Goal: Task Accomplishment & Management: Manage account settings

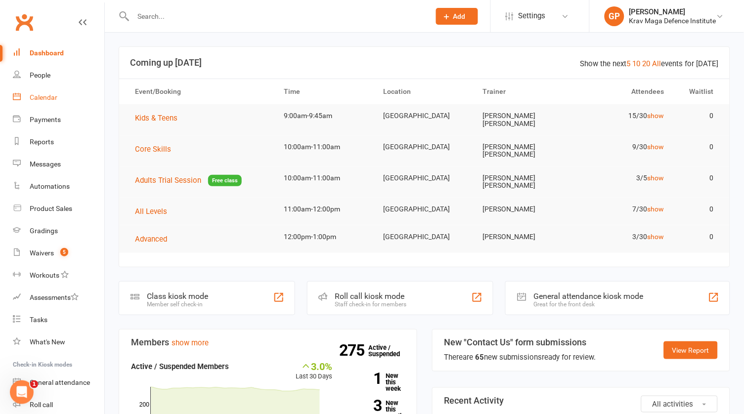
click at [37, 97] on div "Calendar" at bounding box center [44, 97] width 28 height 8
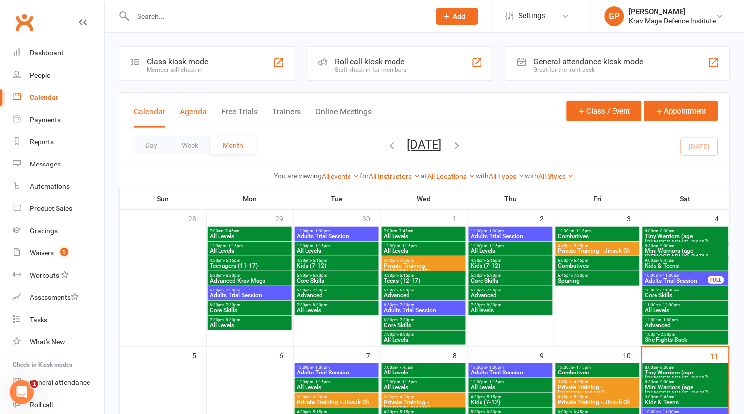
click at [197, 117] on button "Agenda" at bounding box center [193, 117] width 27 height 21
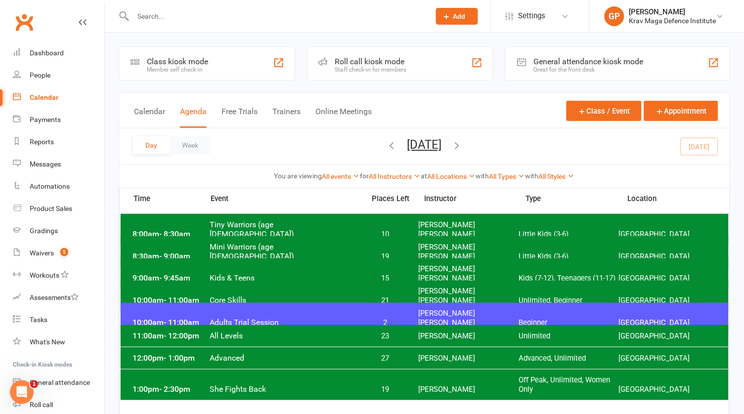
click at [478, 99] on div "Calendar Agenda Free Trials Trainers Online Meetings Class / Event Appointment" at bounding box center [424, 111] width 610 height 36
click at [338, 228] on span "Tiny Warriors (age [DEMOGRAPHIC_DATA])" at bounding box center [285, 229] width 150 height 19
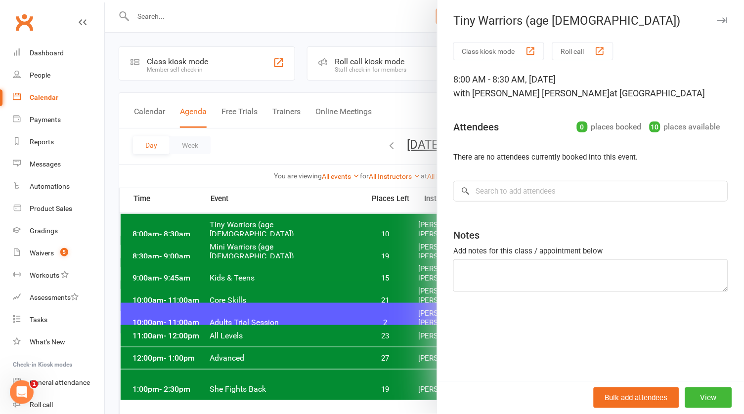
click at [302, 136] on div at bounding box center [424, 207] width 639 height 414
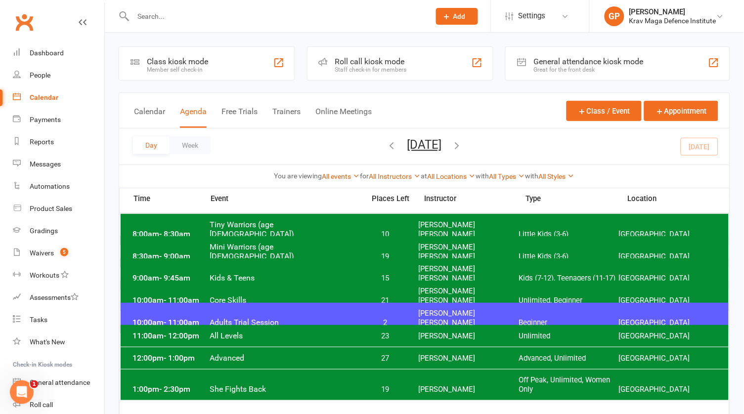
click at [286, 245] on span "Mini Warriors (age [DEMOGRAPHIC_DATA])" at bounding box center [285, 251] width 150 height 19
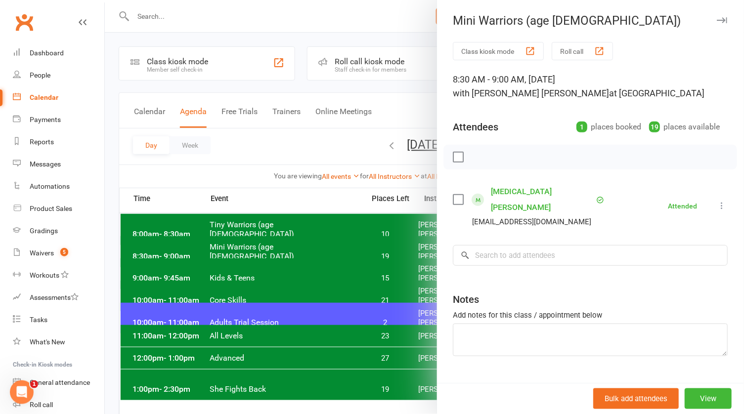
click at [311, 127] on div at bounding box center [424, 207] width 639 height 414
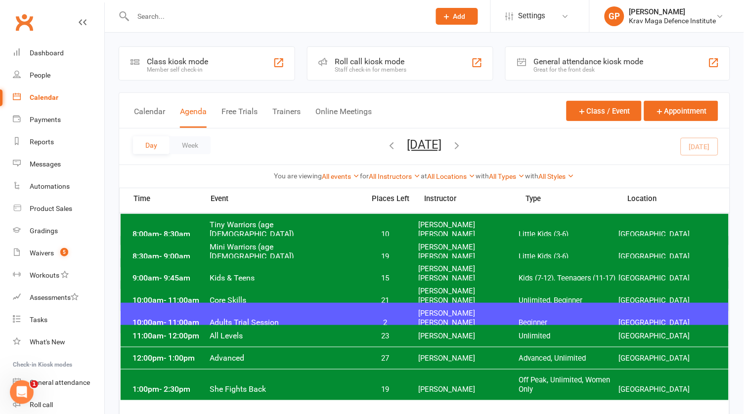
click at [278, 273] on span "Kids & Teens" at bounding box center [285, 277] width 150 height 9
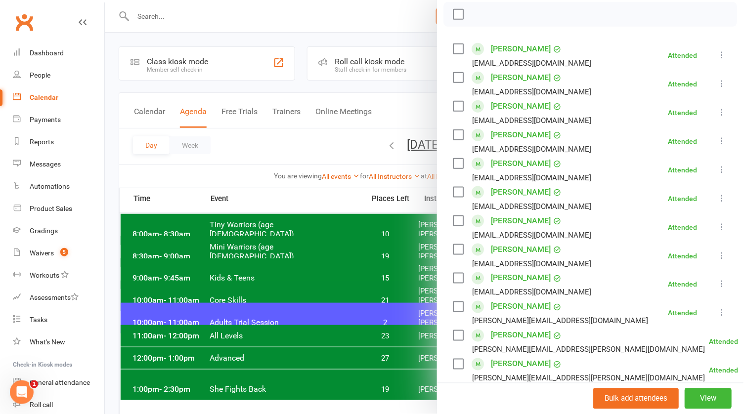
scroll to position [141, 0]
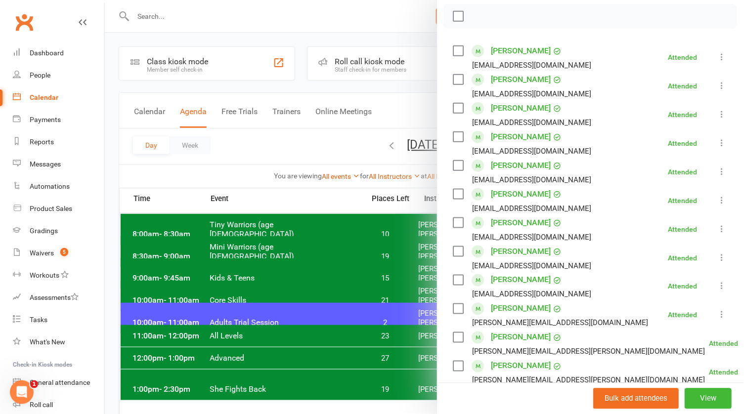
click at [255, 251] on div at bounding box center [424, 207] width 639 height 414
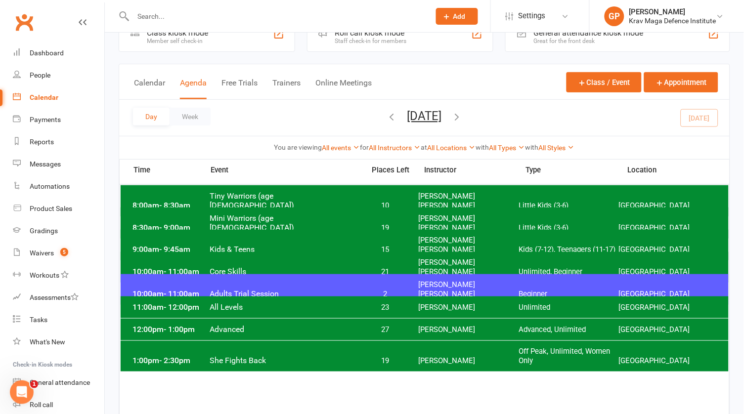
scroll to position [34, 0]
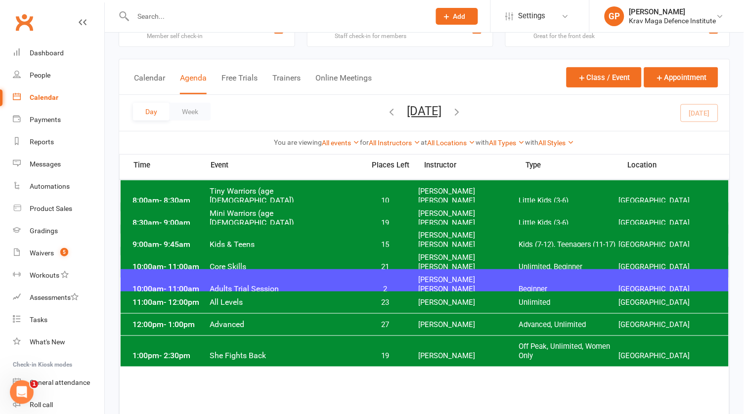
click at [396, 300] on span "23" at bounding box center [385, 302] width 52 height 9
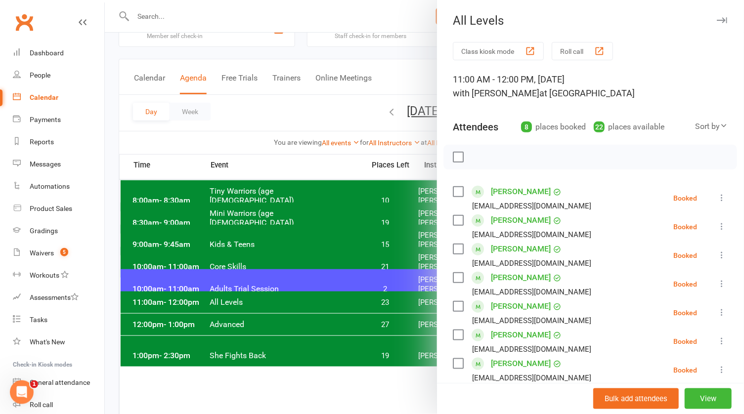
click at [230, 120] on div at bounding box center [424, 207] width 639 height 414
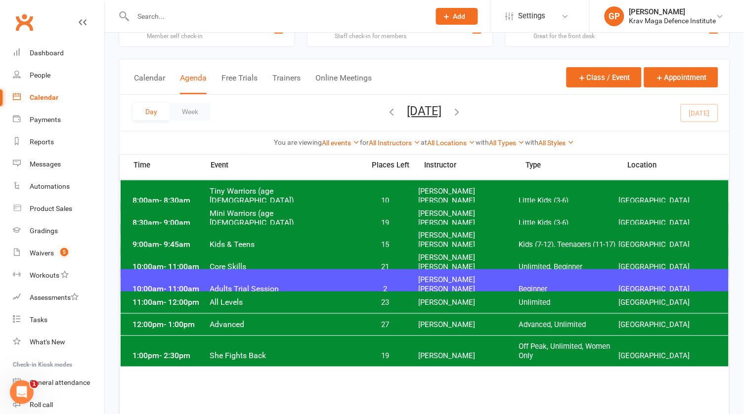
click at [442, 106] on button "[DATE]" at bounding box center [424, 111] width 35 height 14
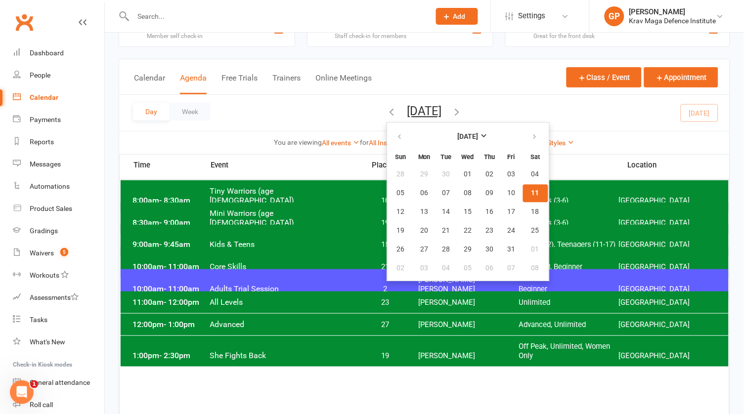
click at [509, 72] on div "Calendar Agenda Free Trials Trainers Online Meetings Class / Event Appointment" at bounding box center [424, 77] width 610 height 36
click at [429, 113] on button "[DATE]" at bounding box center [424, 111] width 35 height 14
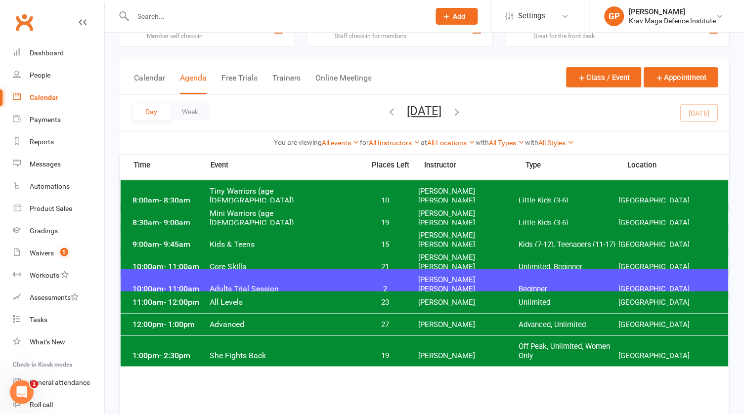
click at [307, 274] on div "10:00am - 11:00am Adults Trial Session 2 [PERSON_NAME] [PERSON_NAME] Beginner […" at bounding box center [425, 284] width 608 height 31
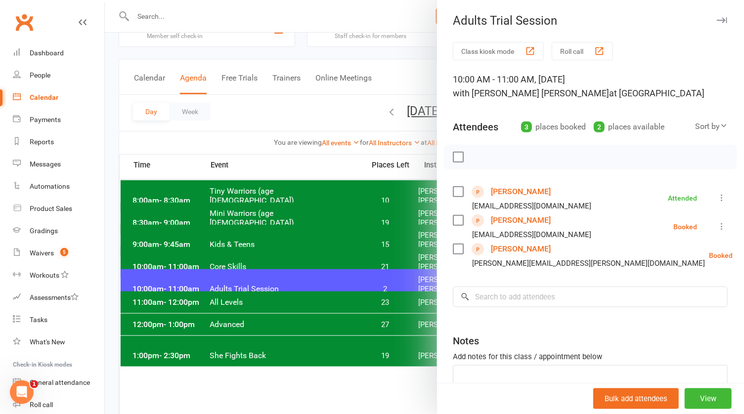
click at [508, 245] on link "[PERSON_NAME]" at bounding box center [521, 249] width 60 height 16
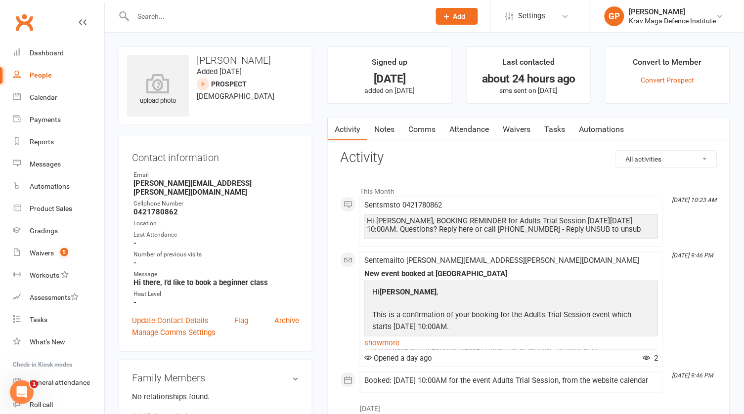
click at [474, 128] on link "Attendance" at bounding box center [468, 129] width 53 height 23
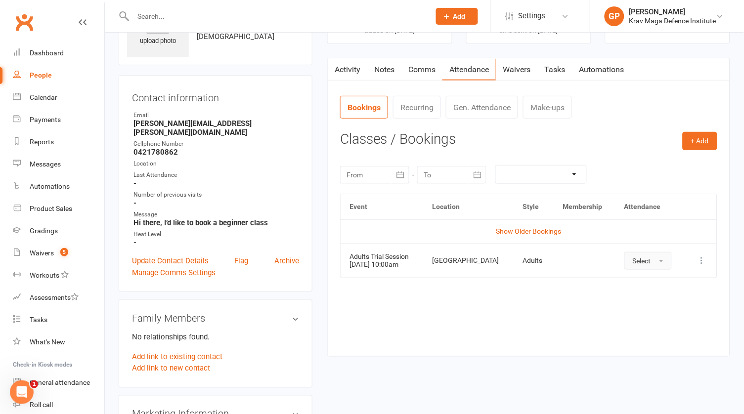
scroll to position [65, 0]
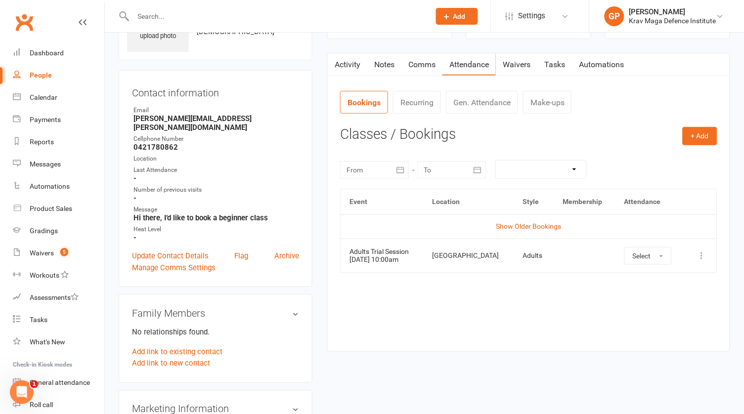
click at [700, 251] on icon at bounding box center [702, 256] width 10 height 10
click at [642, 307] on link "Remove booking" at bounding box center [658, 315] width 98 height 20
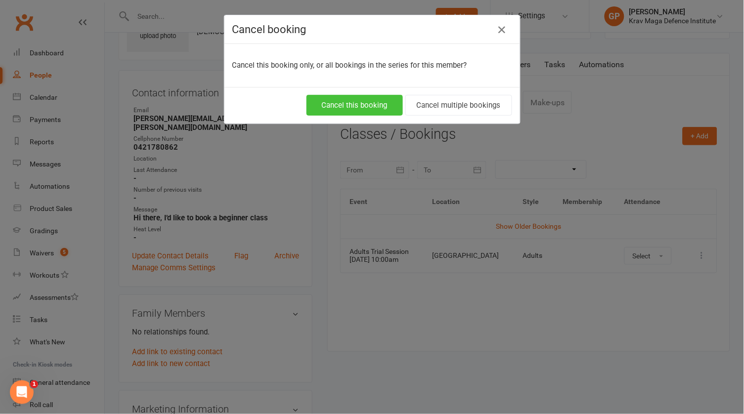
click at [350, 104] on button "Cancel this booking" at bounding box center [354, 105] width 96 height 21
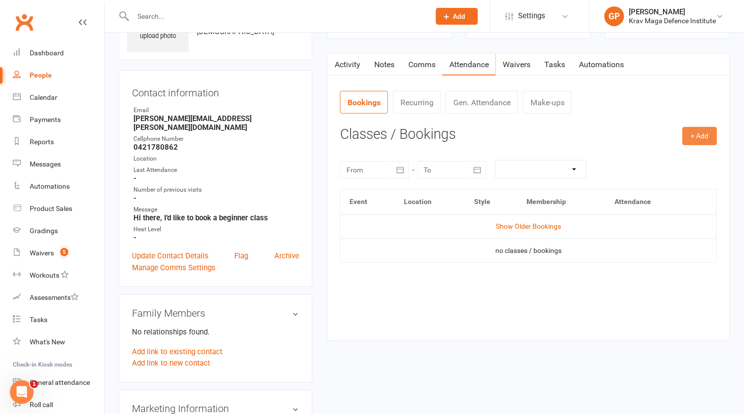
click at [692, 132] on button "+ Add" at bounding box center [699, 136] width 35 height 18
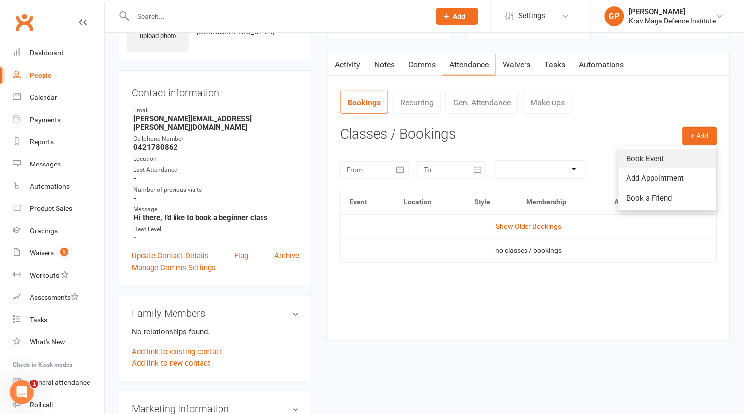
click at [663, 158] on link "Book Event" at bounding box center [668, 159] width 98 height 20
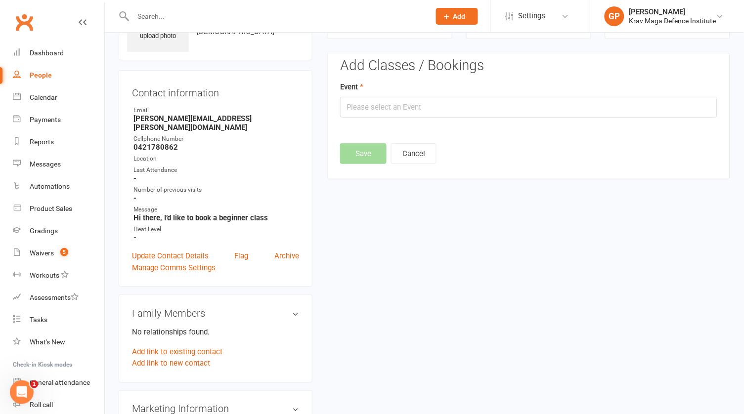
scroll to position [65, 0]
click at [431, 99] on input "text" at bounding box center [528, 106] width 377 height 21
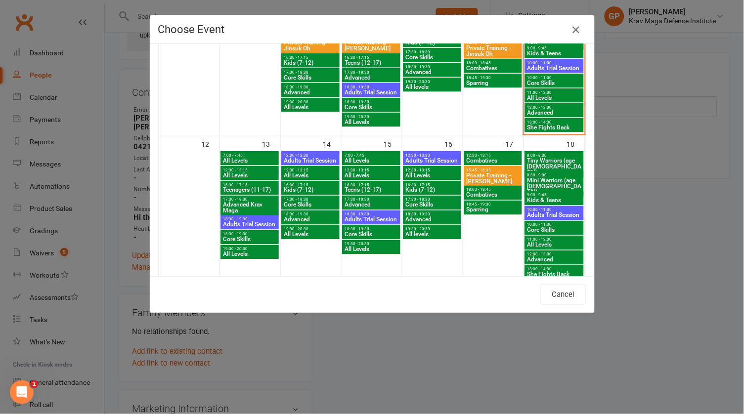
scroll to position [282, 0]
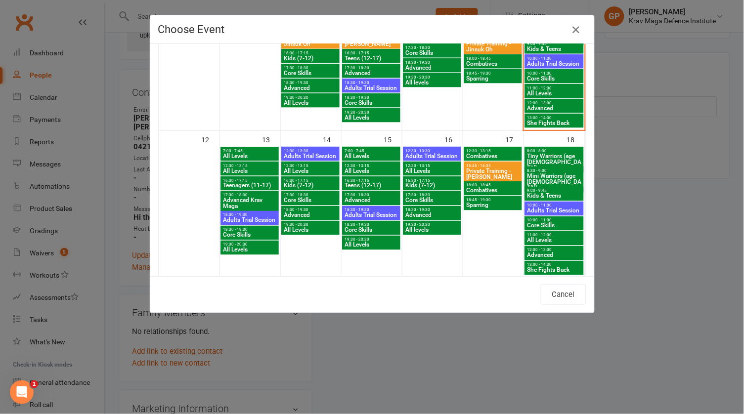
click at [554, 209] on span "Adults Trial Session" at bounding box center [553, 211] width 55 height 6
type input "Adults Trial Session - [DATE] 10:00:00 AM"
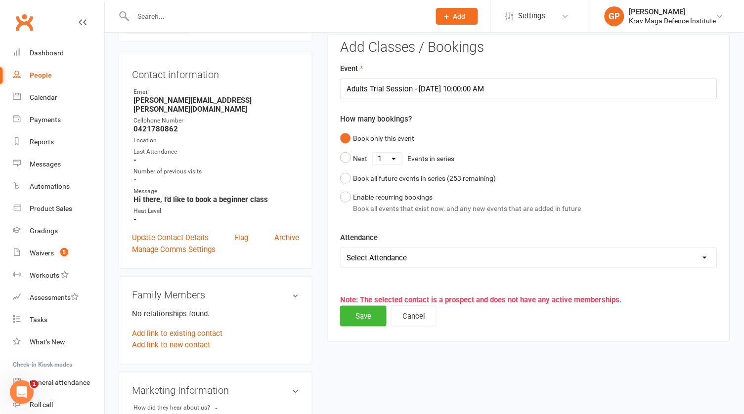
scroll to position [91, 0]
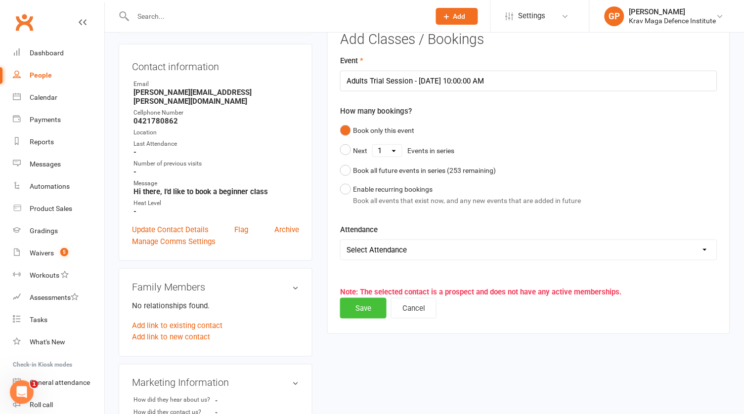
click at [370, 302] on button "Save" at bounding box center [363, 308] width 46 height 21
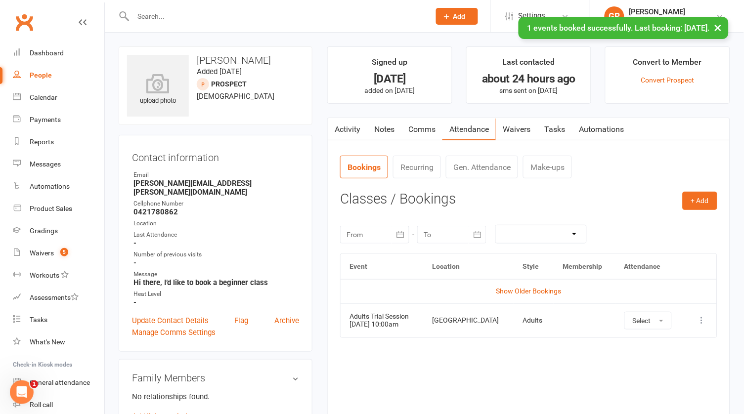
scroll to position [0, 0]
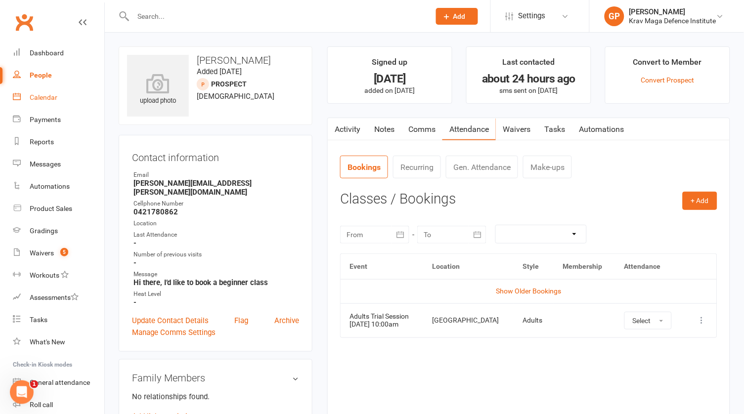
click at [46, 107] on link "Calendar" at bounding box center [58, 97] width 91 height 22
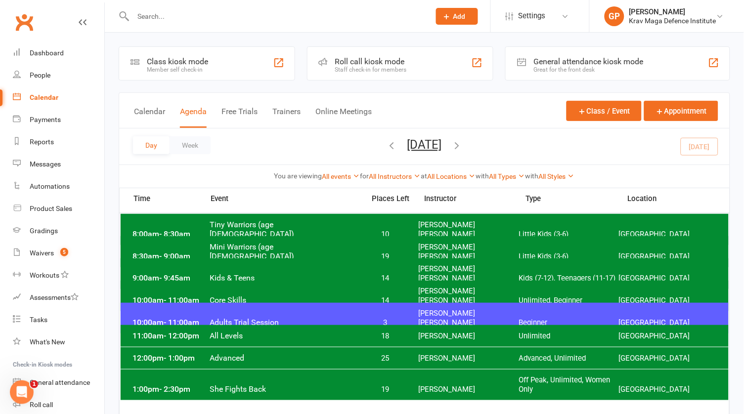
click at [463, 13] on span "Add" at bounding box center [459, 16] width 12 height 8
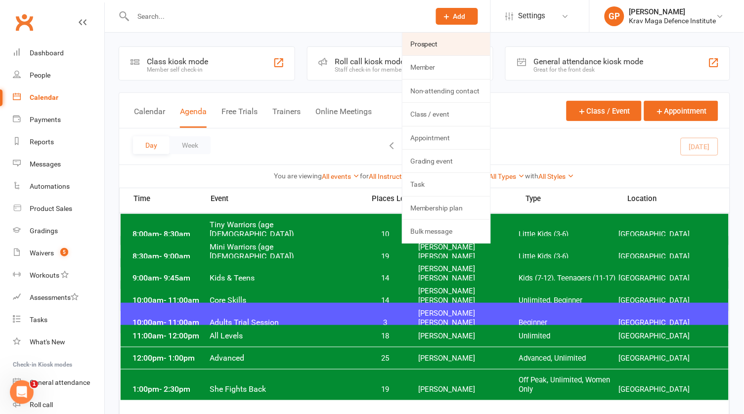
click at [435, 39] on link "Prospect" at bounding box center [446, 44] width 88 height 23
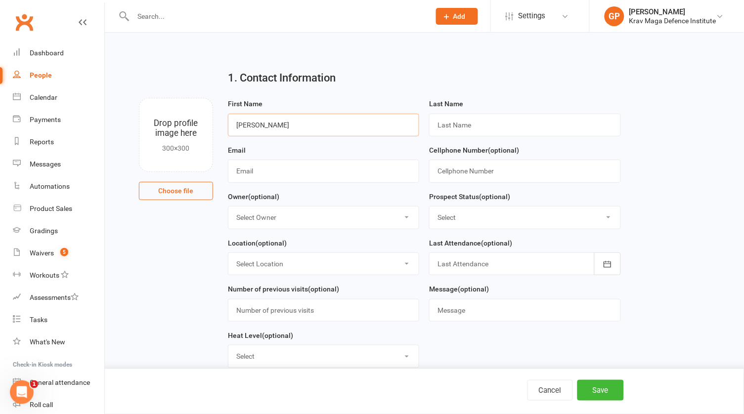
type input "[PERSON_NAME]"
type input "Miles"
type input "[EMAIL_ADDRESS][DOMAIN_NAME]"
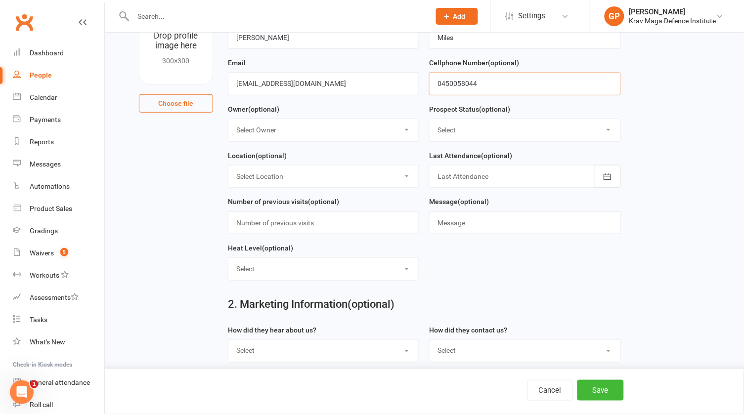
scroll to position [104, 0]
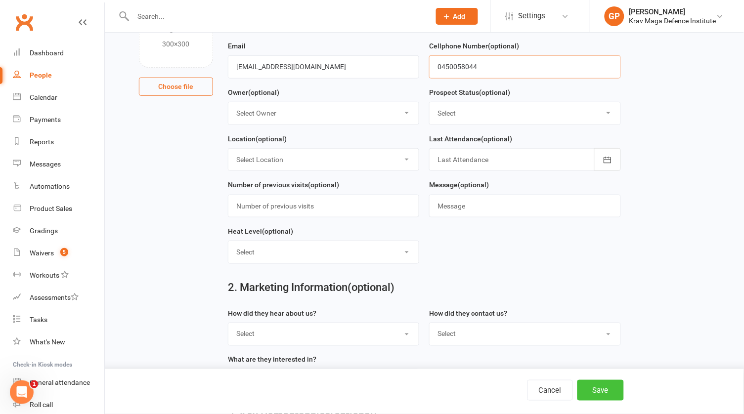
type input "0450058044"
click at [602, 388] on button "Save" at bounding box center [600, 390] width 46 height 21
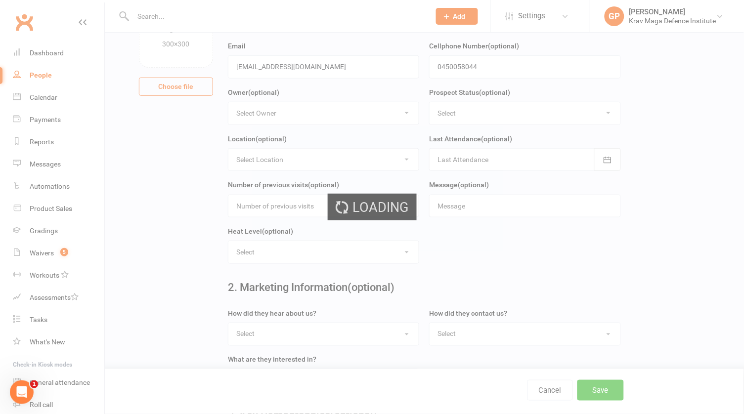
scroll to position [0, 0]
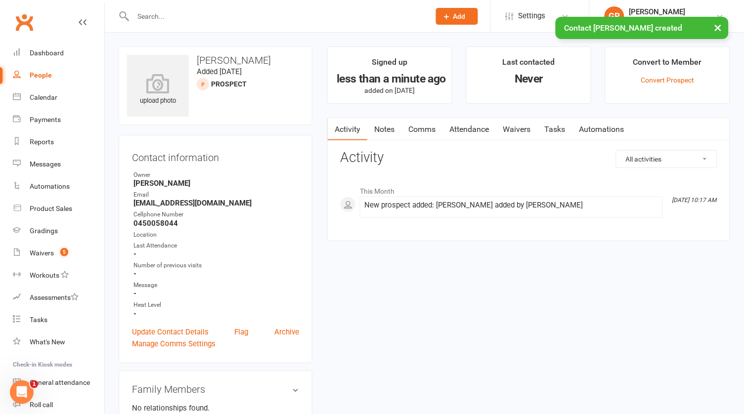
click at [464, 133] on link "Attendance" at bounding box center [468, 129] width 53 height 23
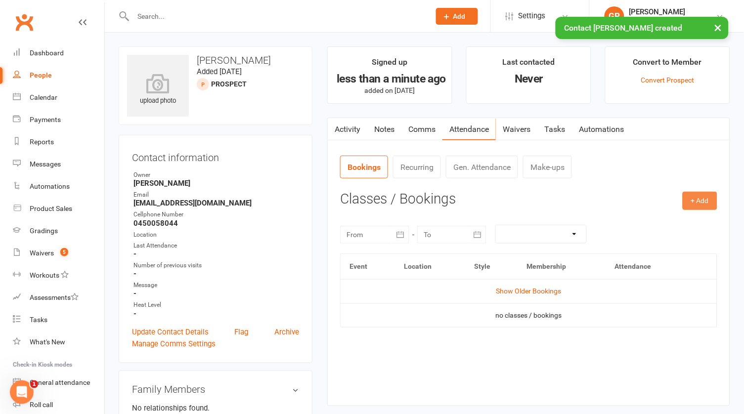
click at [705, 198] on button "+ Add" at bounding box center [699, 201] width 35 height 18
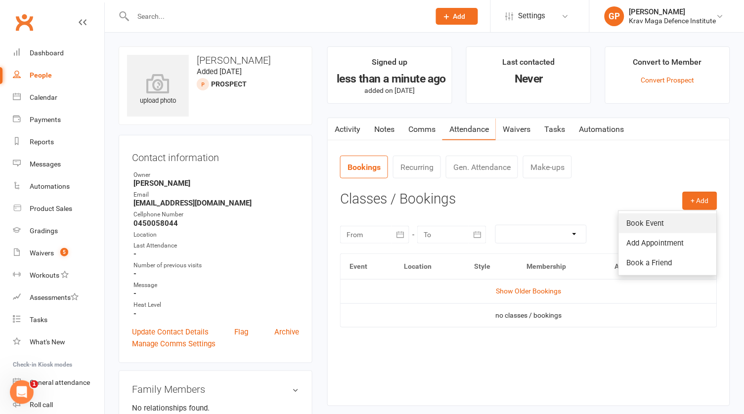
click at [651, 221] on link "Book Event" at bounding box center [668, 223] width 98 height 20
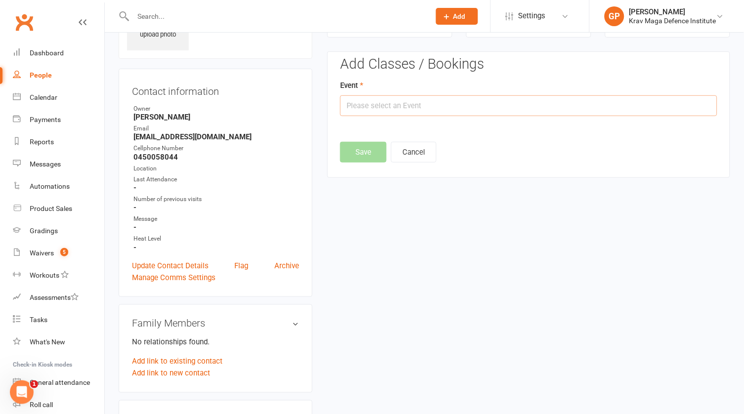
click at [426, 105] on input "text" at bounding box center [528, 105] width 377 height 21
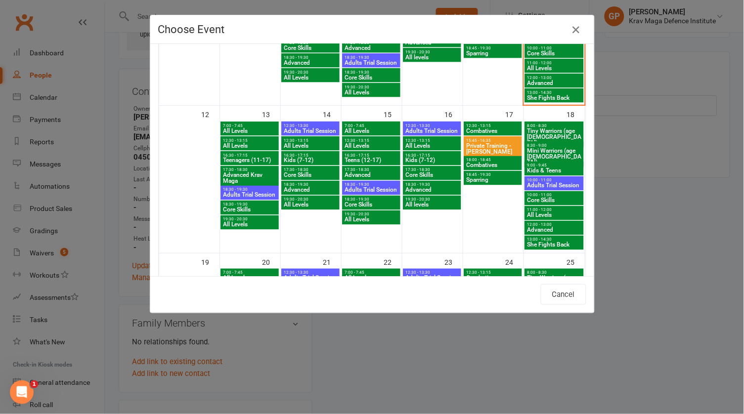
scroll to position [313, 0]
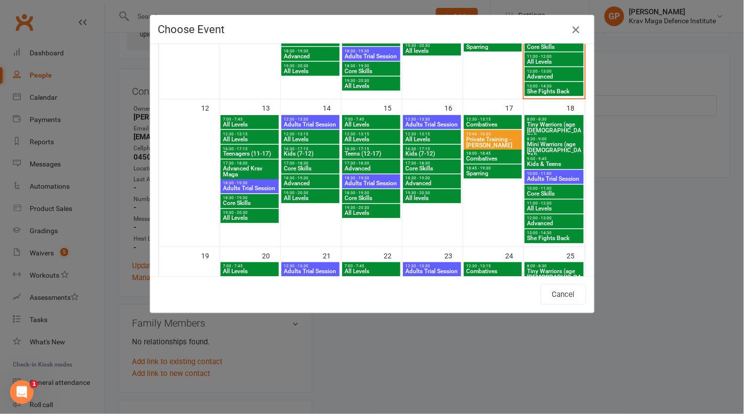
click at [557, 176] on span "Adults Trial Session" at bounding box center [553, 179] width 55 height 6
type input "Adults Trial Session - [DATE] 10:00:00 AM"
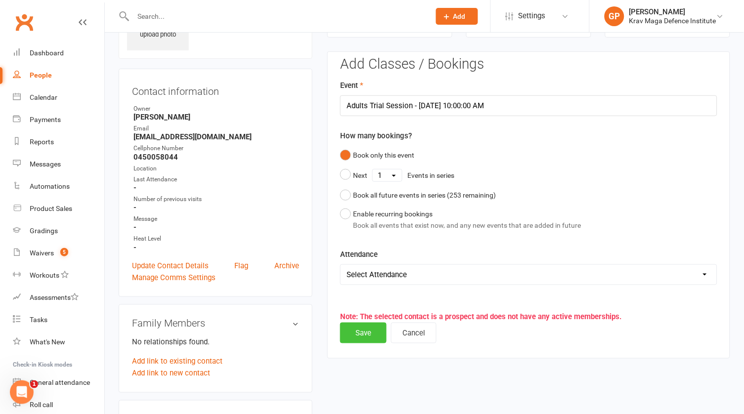
click at [364, 333] on button "Save" at bounding box center [363, 333] width 46 height 21
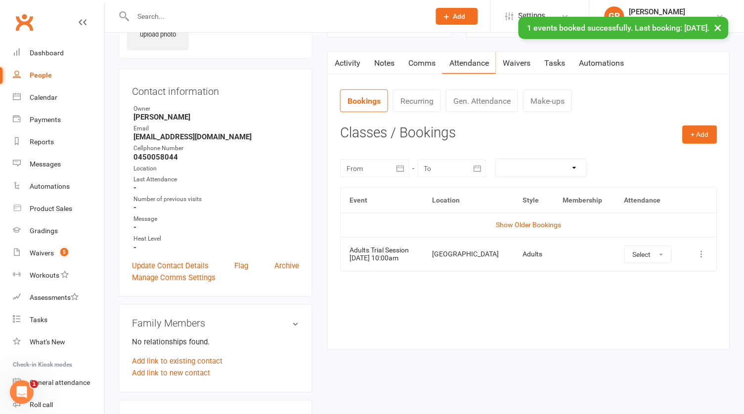
click at [523, 65] on link "Waivers" at bounding box center [517, 63] width 42 height 23
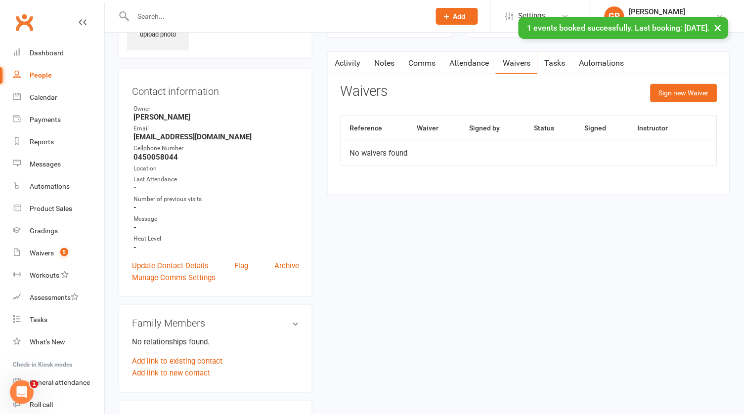
click at [673, 81] on div "Activity Notes Comms Attendance Waivers Tasks Automations Attendance Number of …" at bounding box center [528, 123] width 403 height 144
click at [660, 90] on button "Sign new Waiver" at bounding box center [683, 93] width 67 height 18
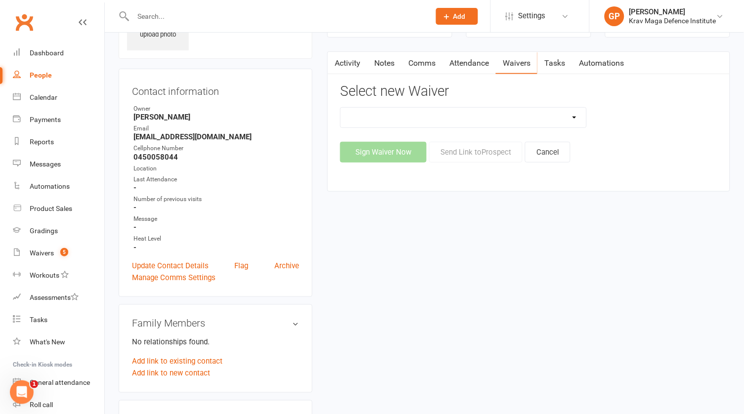
click at [446, 115] on select "5-Week Challenge Enrolment Form 6 Month Pre Pay Adult Elite Upgrade Adult Enrol…" at bounding box center [462, 118] width 245 height 20
select select "11555"
click at [489, 156] on button "Send Link to [GEOGRAPHIC_DATA]" at bounding box center [475, 152] width 93 height 21
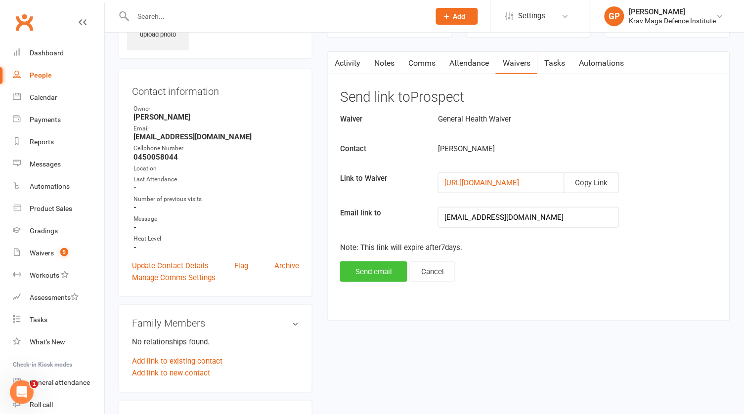
click at [369, 261] on button "Send email" at bounding box center [373, 271] width 67 height 21
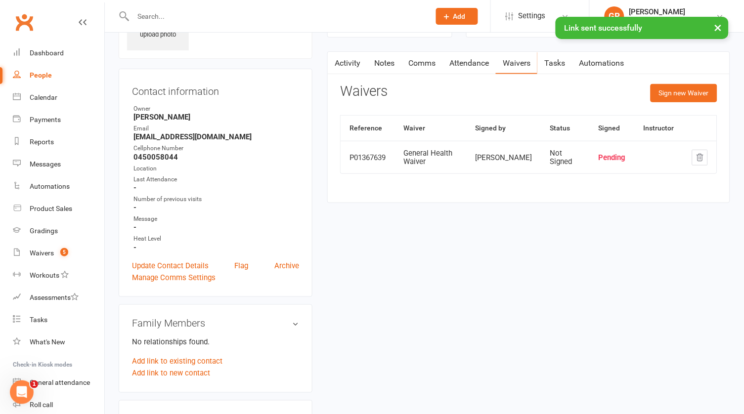
click at [353, 57] on link "Activity" at bounding box center [348, 63] width 40 height 23
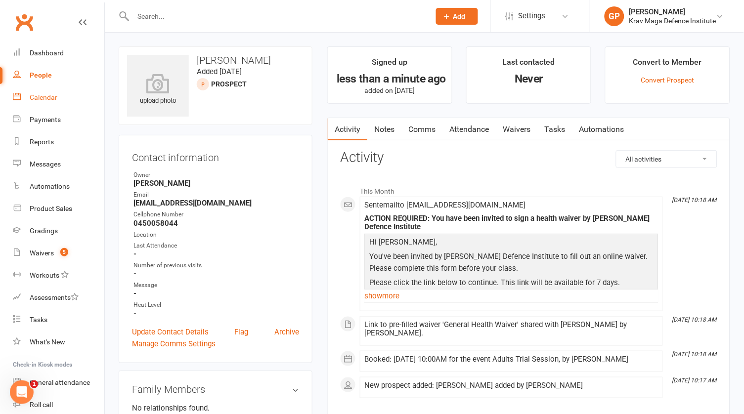
click at [55, 96] on div "Calendar" at bounding box center [44, 97] width 28 height 8
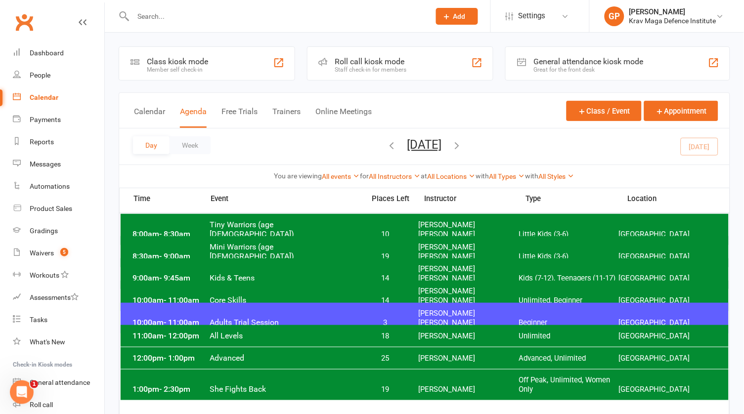
click at [438, 146] on button "[DATE]" at bounding box center [424, 145] width 35 height 14
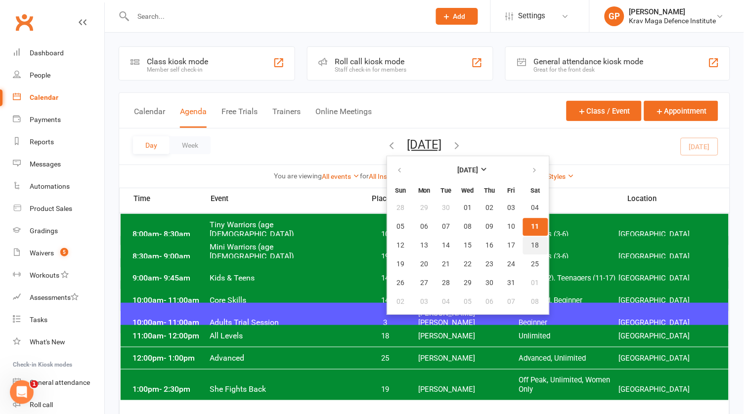
click at [531, 242] on span "18" at bounding box center [535, 246] width 8 height 8
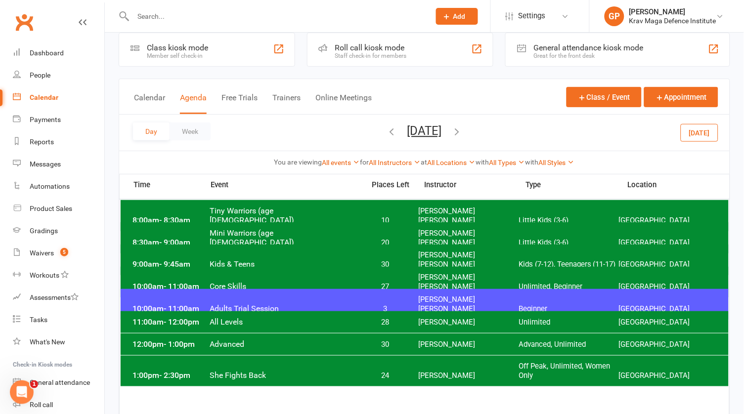
scroll to position [20, 0]
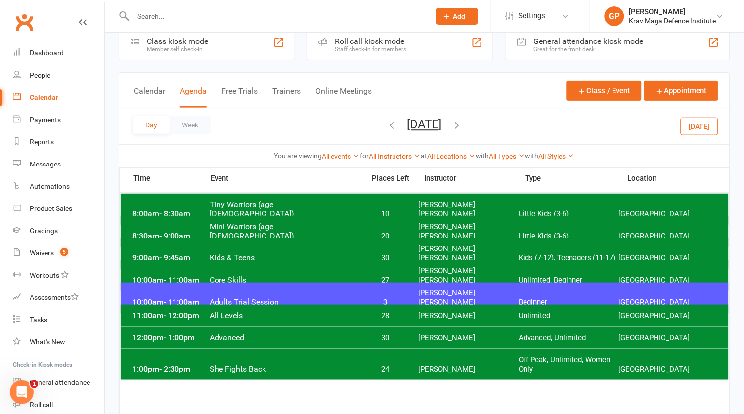
click at [321, 297] on span "Adults Trial Session" at bounding box center [285, 301] width 150 height 9
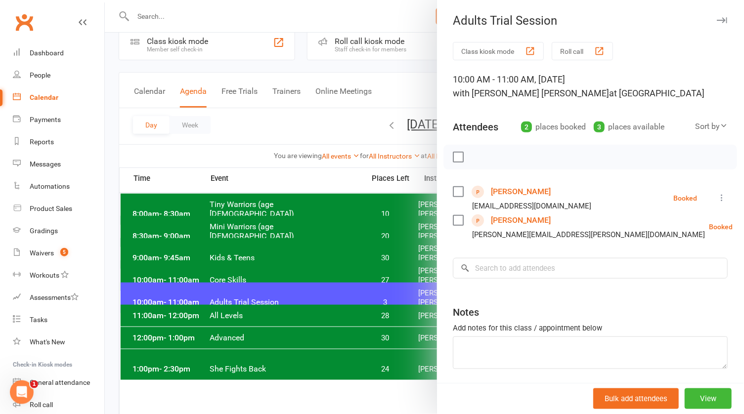
click at [287, 124] on div at bounding box center [424, 207] width 639 height 414
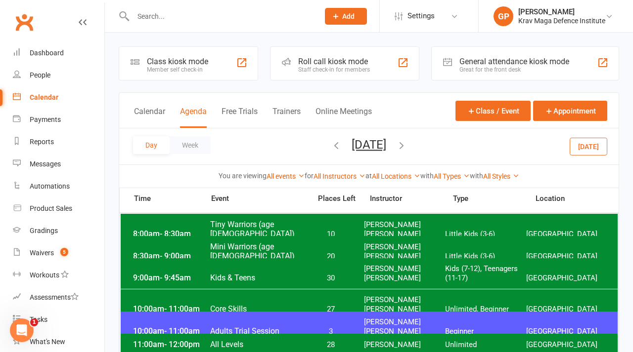
scroll to position [0, 0]
click at [407, 143] on icon "button" at bounding box center [401, 145] width 11 height 11
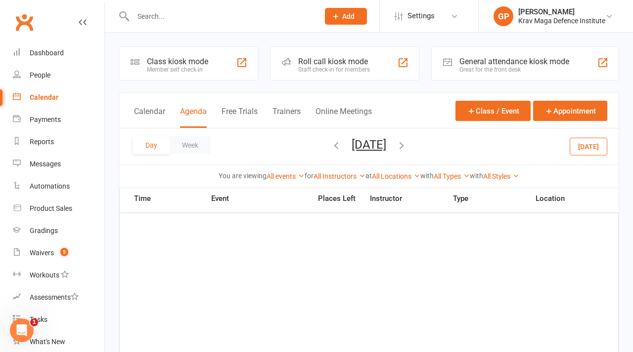
click at [407, 148] on icon "button" at bounding box center [401, 145] width 11 height 11
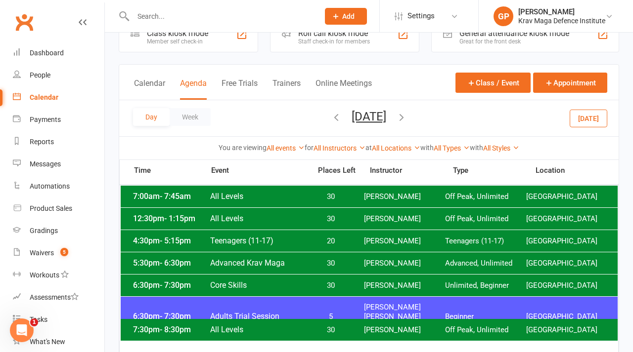
scroll to position [20, 0]
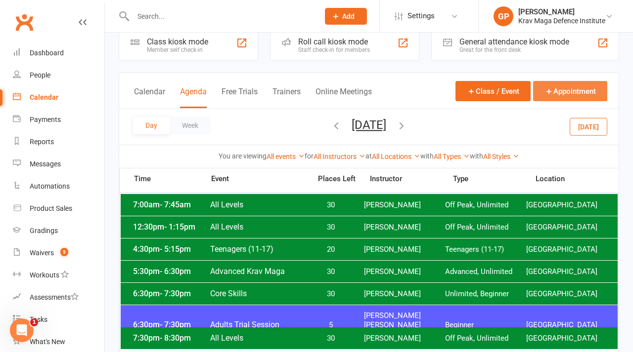
click at [549, 85] on button "Appointment" at bounding box center [570, 91] width 74 height 20
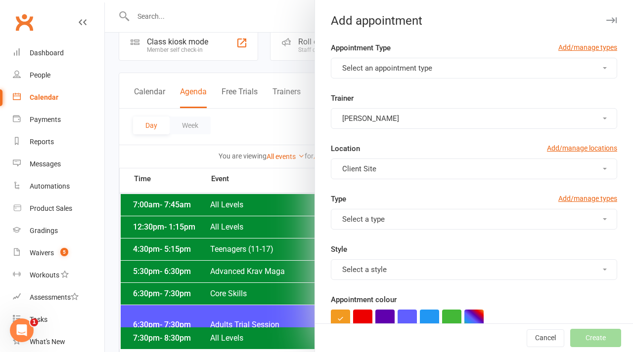
click at [386, 66] on span "Select an appointment type" at bounding box center [387, 68] width 90 height 9
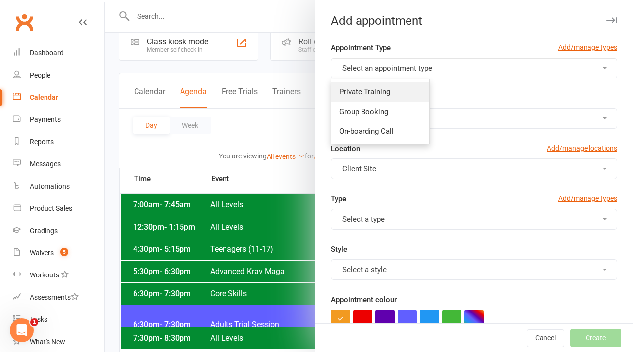
click at [384, 92] on span "Private Training" at bounding box center [364, 91] width 51 height 9
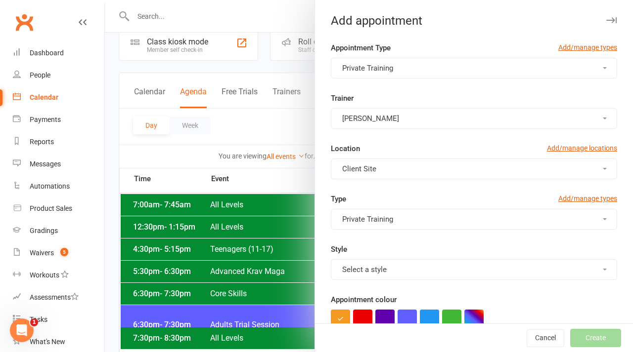
type input "11:20am"
click at [388, 175] on button "Client Site" at bounding box center [474, 169] width 286 height 21
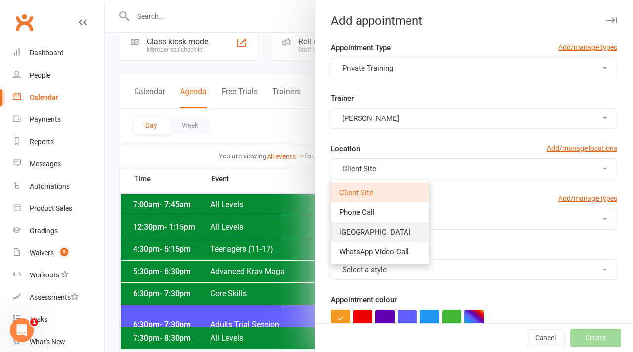
click at [373, 231] on span "[GEOGRAPHIC_DATA]" at bounding box center [374, 232] width 71 height 9
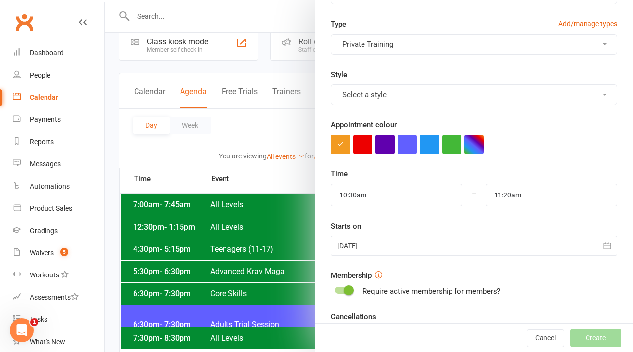
scroll to position [193, 0]
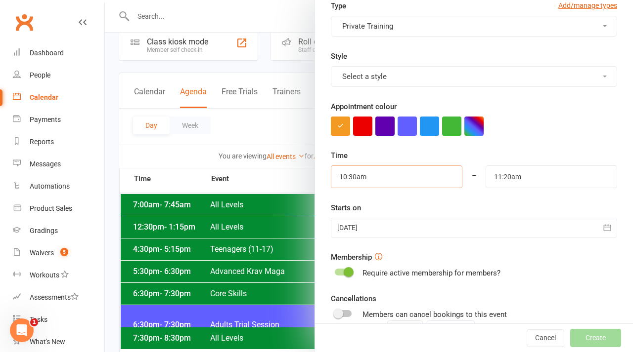
click at [389, 170] on input "10:30am" at bounding box center [396, 177] width 131 height 23
type input "3:30pm"
click at [354, 229] on li "3:30pm" at bounding box center [354, 236] width 47 height 15
click at [559, 174] on input "11:20am" at bounding box center [550, 177] width 131 height 23
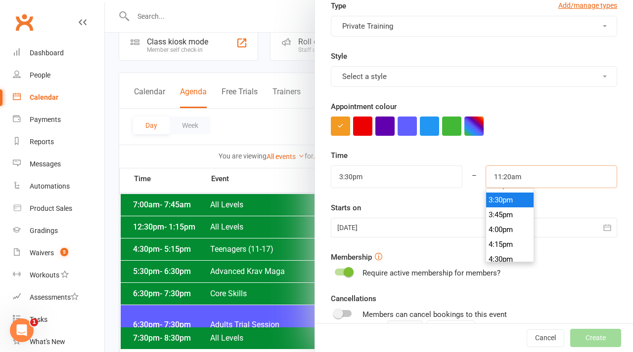
scroll to position [920, 0]
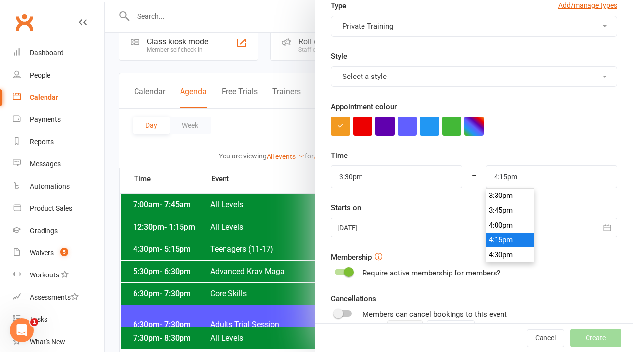
click at [505, 246] on li "4:15pm" at bounding box center [509, 240] width 47 height 15
click at [510, 175] on input "4:15pm" at bounding box center [550, 177] width 131 height 23
type input "4:20pm"
click at [514, 82] on button "Select a style" at bounding box center [474, 76] width 286 height 21
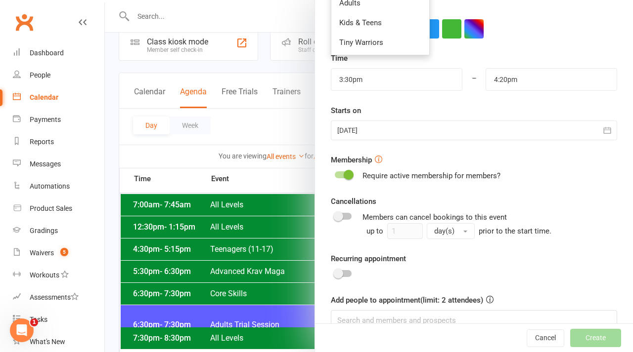
scroll to position [297, 0]
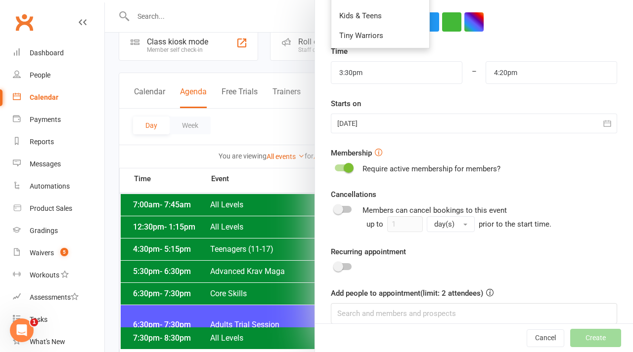
click at [456, 121] on div at bounding box center [474, 124] width 286 height 20
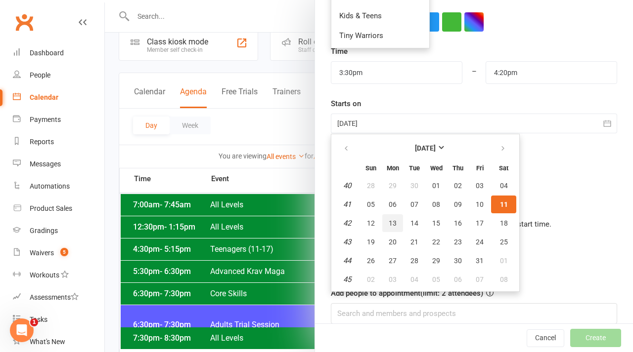
click at [397, 228] on button "13" at bounding box center [392, 223] width 21 height 18
type input "[DATE]"
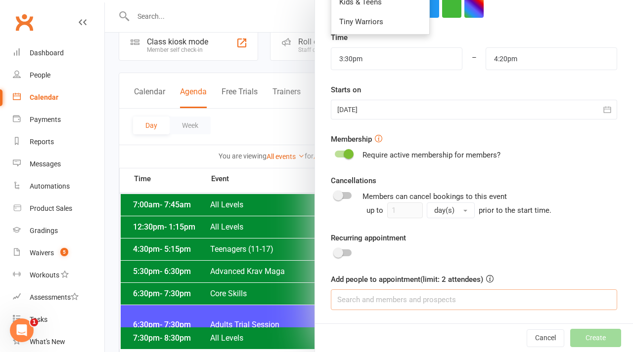
click at [358, 298] on input at bounding box center [474, 300] width 286 height 21
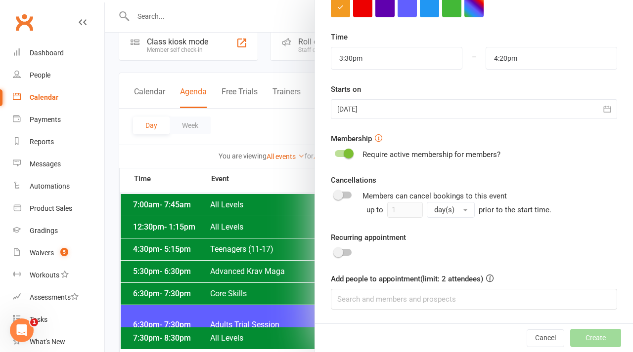
scroll to position [311, 0]
click at [369, 302] on input at bounding box center [474, 300] width 286 height 21
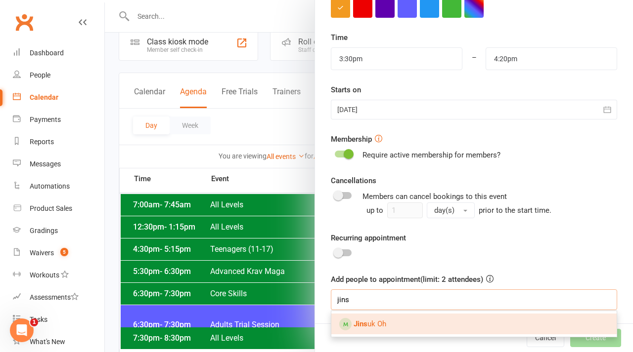
type input "wins"
drag, startPoint x: 369, startPoint y: 302, endPoint x: 403, endPoint y: 330, distance: 43.9
click at [403, 330] on link "Jins uk Oh" at bounding box center [473, 324] width 285 height 21
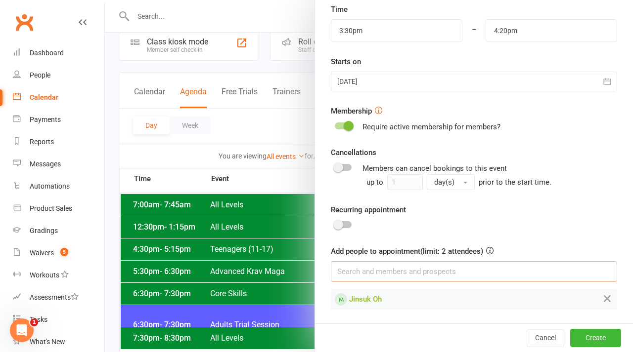
scroll to position [339, 0]
click at [595, 337] on button "Create" at bounding box center [595, 339] width 51 height 18
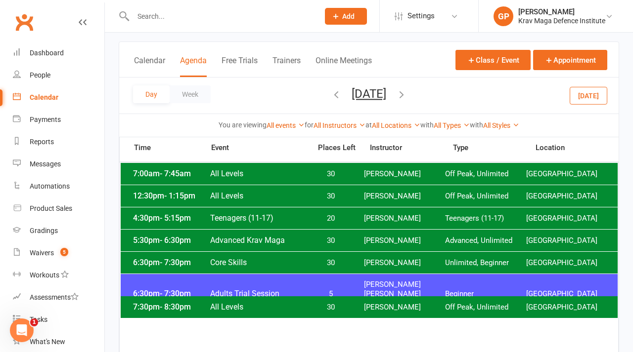
scroll to position [51, 0]
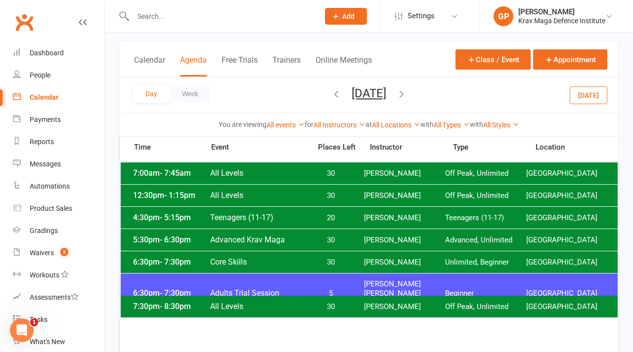
click at [583, 94] on button "[DATE]" at bounding box center [588, 95] width 38 height 18
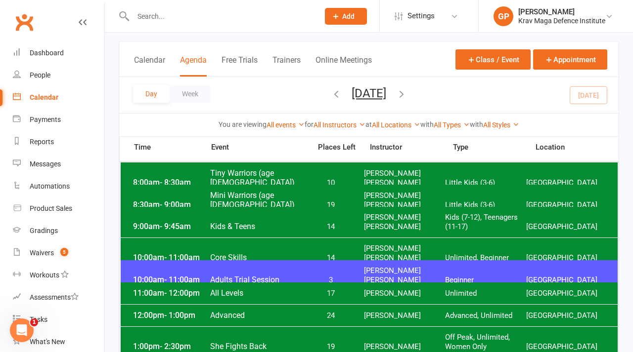
click at [407, 92] on icon "button" at bounding box center [401, 93] width 11 height 11
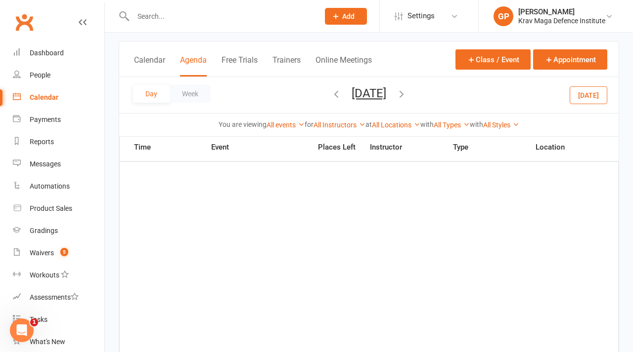
click at [407, 93] on icon "button" at bounding box center [401, 93] width 11 height 11
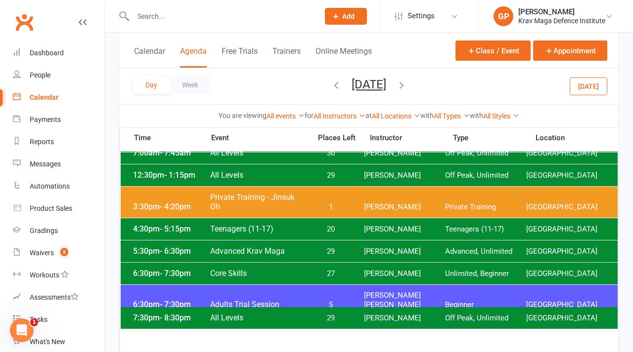
scroll to position [36, 0]
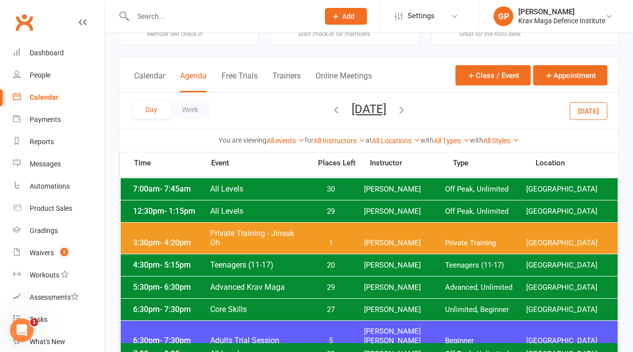
click at [407, 111] on icon "button" at bounding box center [401, 109] width 11 height 11
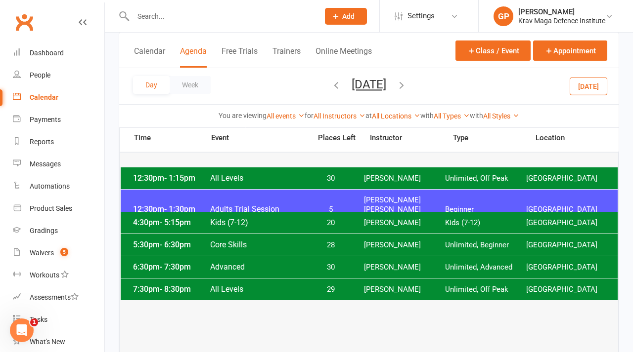
scroll to position [72, 0]
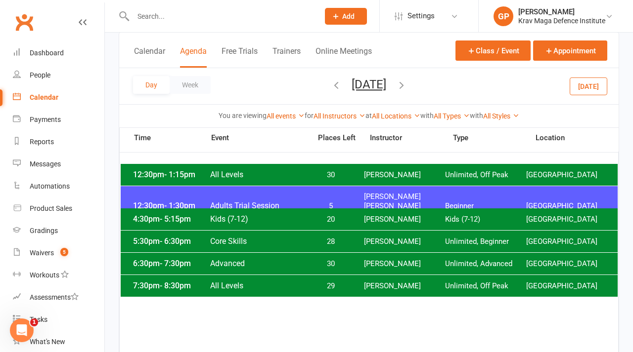
click at [407, 85] on icon "button" at bounding box center [401, 85] width 11 height 11
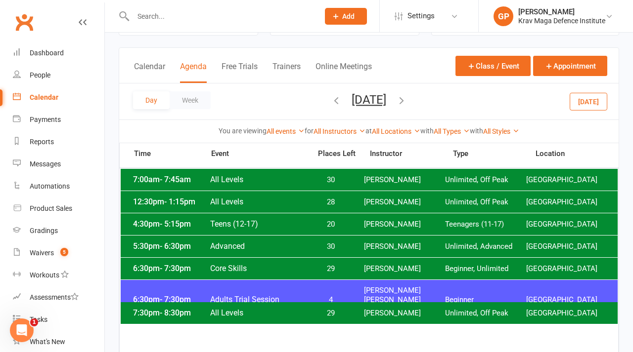
scroll to position [23, 0]
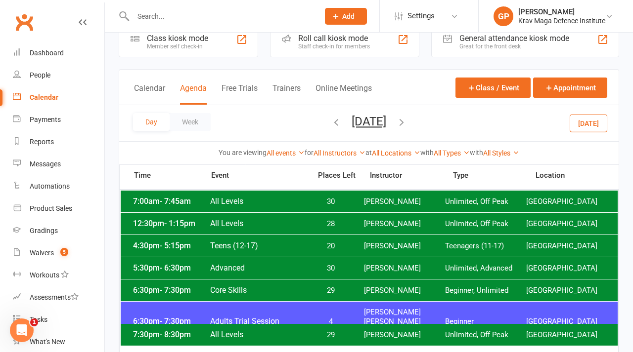
click at [407, 124] on icon "button" at bounding box center [401, 122] width 11 height 11
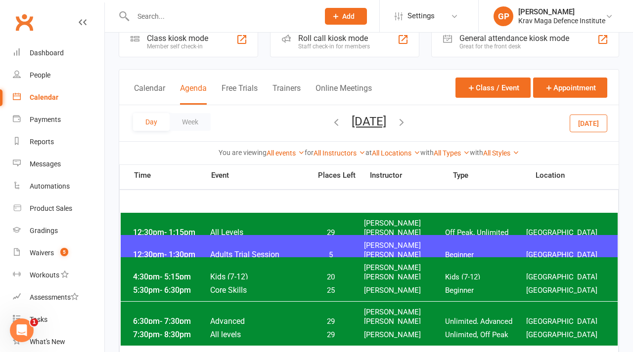
click at [407, 123] on icon "button" at bounding box center [401, 122] width 11 height 11
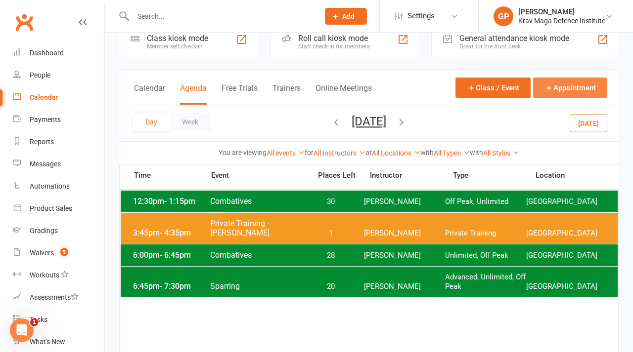
click at [570, 91] on button "Appointment" at bounding box center [570, 88] width 74 height 20
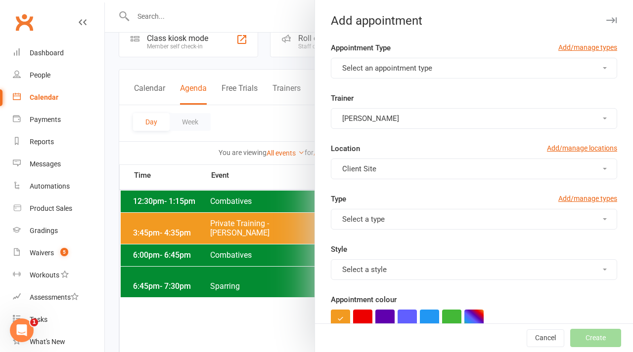
click at [410, 73] on button "Select an appointment type" at bounding box center [474, 68] width 286 height 21
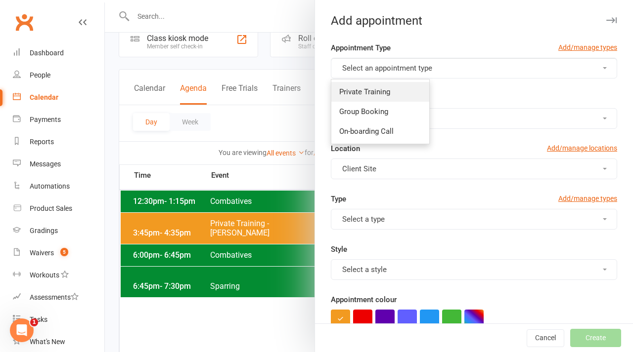
click at [390, 101] on link "Private Training" at bounding box center [380, 92] width 98 height 20
type input "11:35am"
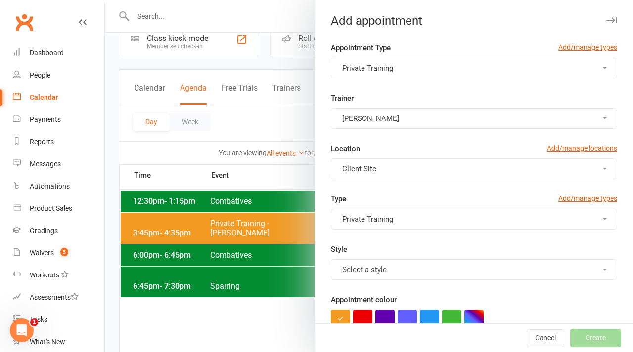
click at [375, 175] on button "Client Site" at bounding box center [474, 169] width 286 height 21
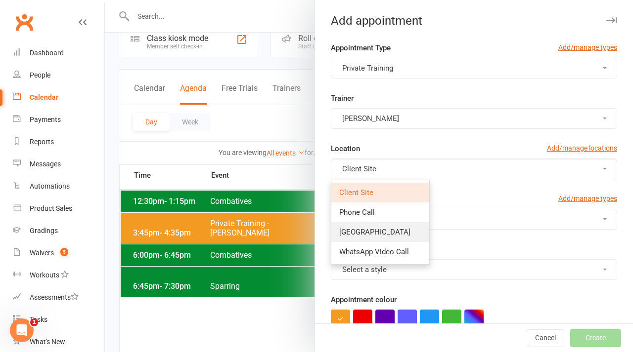
click at [370, 228] on span "[GEOGRAPHIC_DATA]" at bounding box center [374, 232] width 71 height 9
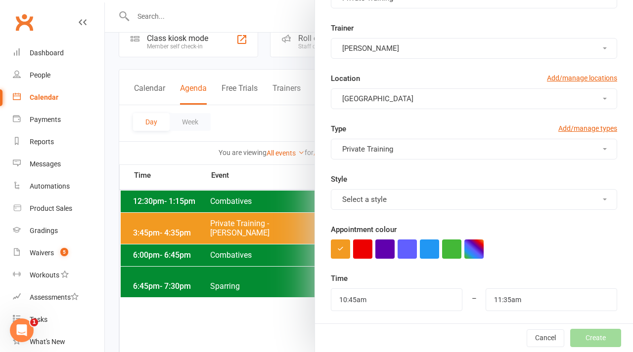
scroll to position [71, 0]
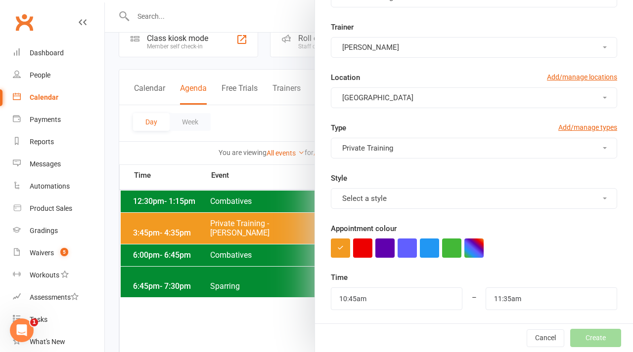
click at [393, 200] on button "Select a style" at bounding box center [474, 198] width 286 height 21
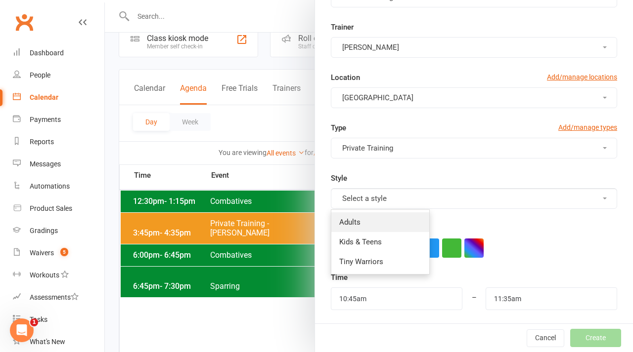
click at [375, 224] on link "Adults" at bounding box center [380, 222] width 98 height 20
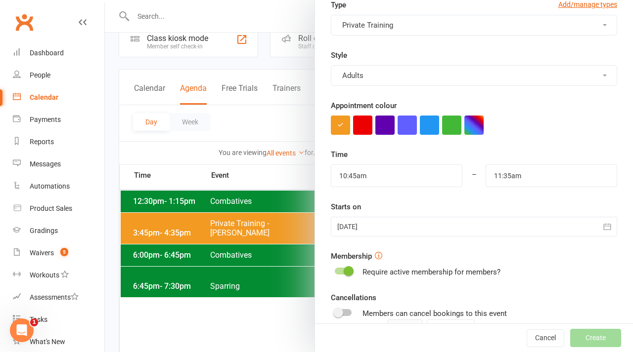
scroll to position [204, 0]
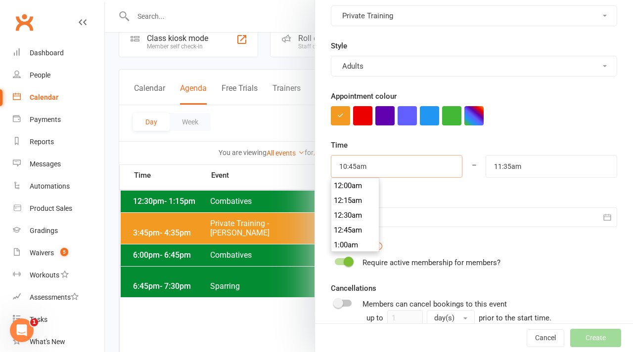
click at [387, 164] on input "10:45am" at bounding box center [396, 166] width 131 height 23
type input "4:45pm"
click at [357, 222] on li "4:45pm" at bounding box center [354, 220] width 47 height 15
click at [529, 167] on input "11:35am" at bounding box center [550, 166] width 131 height 23
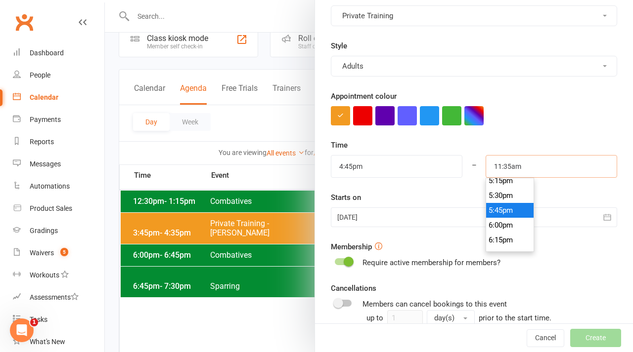
scroll to position [1028, 0]
click at [505, 204] on li "5:45pm" at bounding box center [509, 210] width 47 height 15
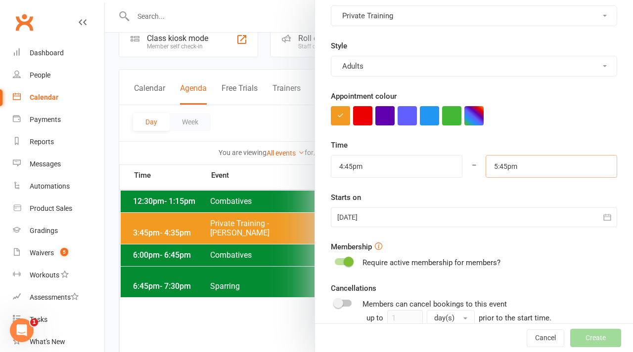
click at [506, 165] on input "5:45pm" at bounding box center [550, 166] width 131 height 23
type input "5:35pm"
click at [575, 113] on div at bounding box center [474, 115] width 286 height 19
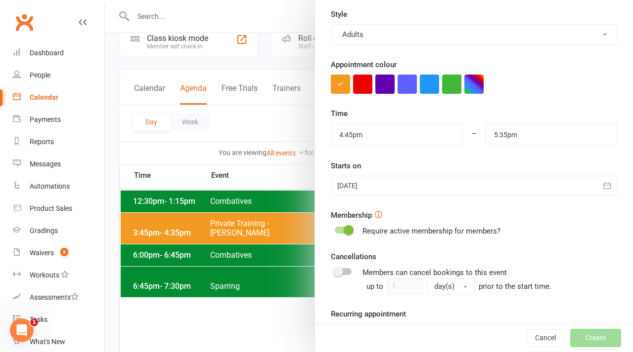
scroll to position [237, 0]
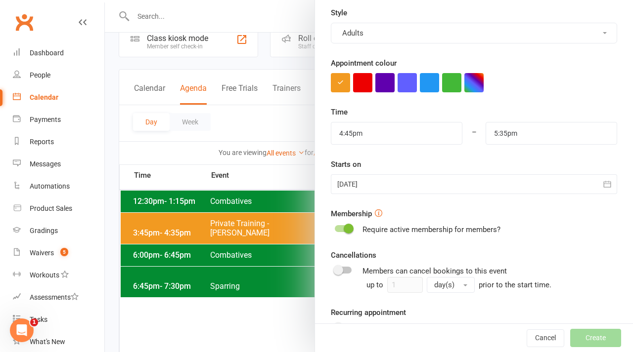
click at [380, 183] on div at bounding box center [474, 184] width 286 height 20
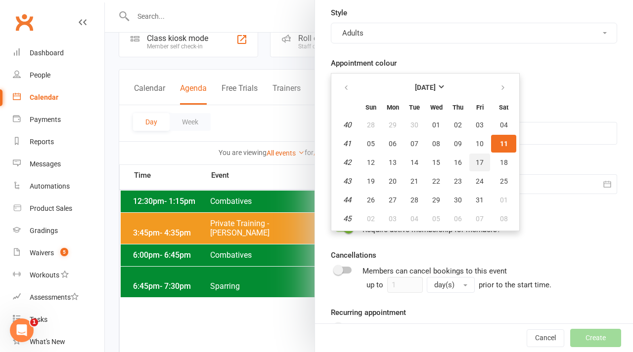
click at [485, 167] on button "17" at bounding box center [479, 163] width 21 height 18
type input "[DATE]"
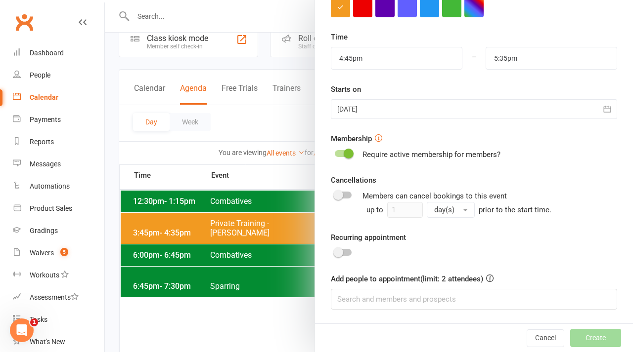
scroll to position [311, 0]
click at [369, 298] on input at bounding box center [474, 300] width 286 height 21
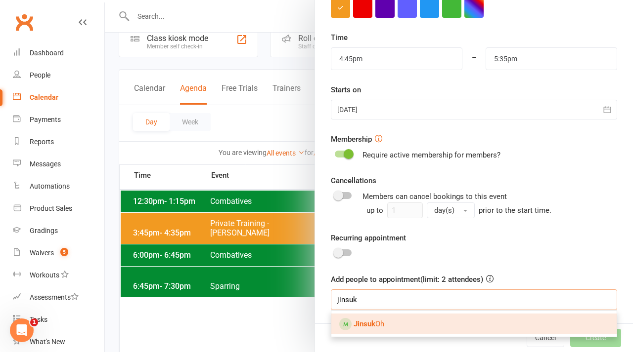
type input "jinsuk"
click at [413, 328] on link "Jinsuk Oh" at bounding box center [473, 324] width 285 height 21
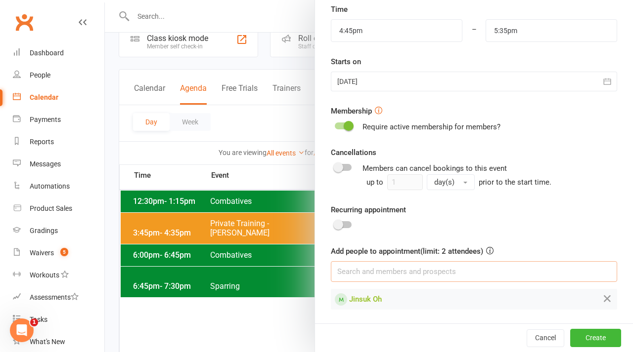
scroll to position [339, 0]
click at [591, 343] on button "Create" at bounding box center [595, 339] width 51 height 18
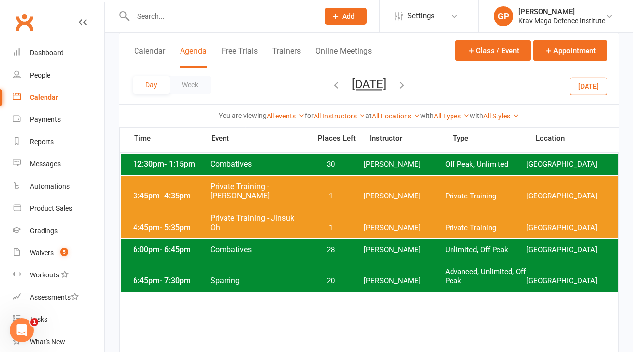
scroll to position [61, 0]
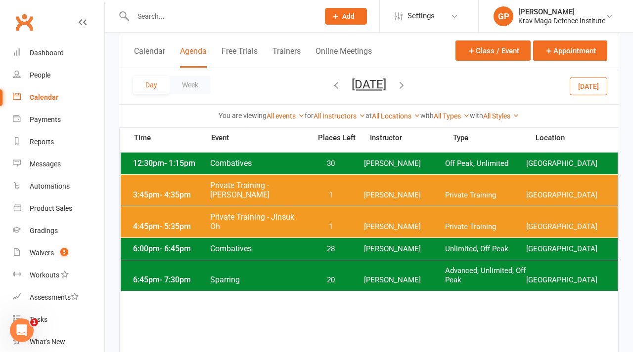
click at [591, 87] on button "[DATE]" at bounding box center [588, 86] width 38 height 18
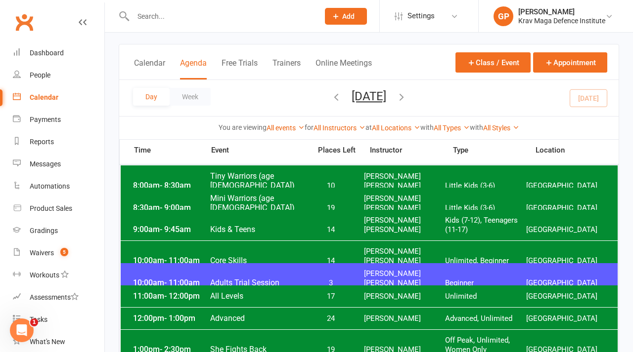
scroll to position [16, 0]
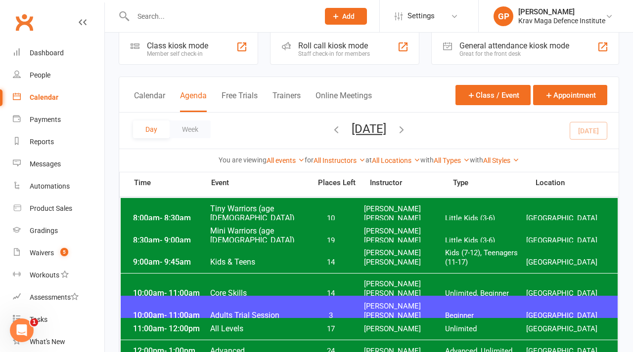
click at [407, 129] on icon "button" at bounding box center [401, 129] width 11 height 11
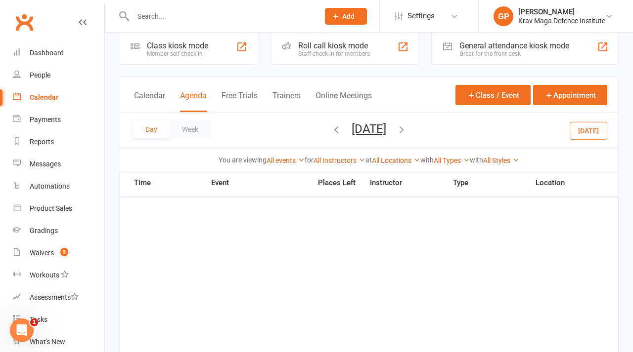
click at [407, 128] on icon "button" at bounding box center [401, 129] width 11 height 11
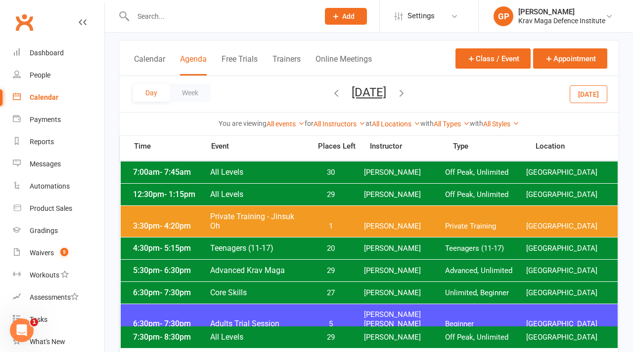
scroll to position [53, 0]
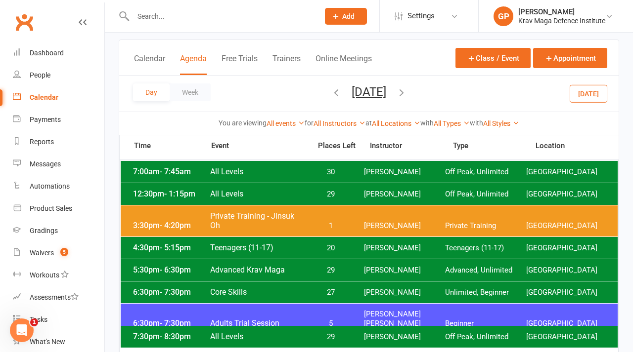
click at [407, 93] on icon "button" at bounding box center [401, 92] width 11 height 11
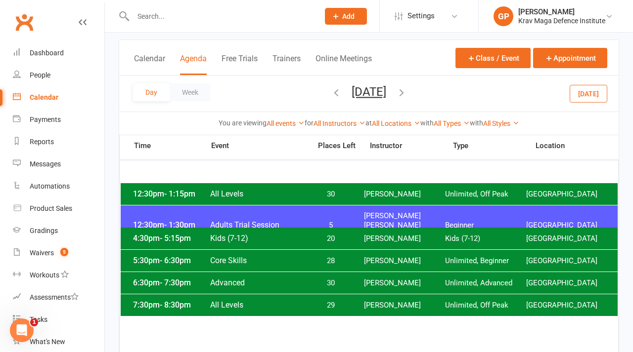
click at [407, 93] on icon "button" at bounding box center [401, 92] width 11 height 11
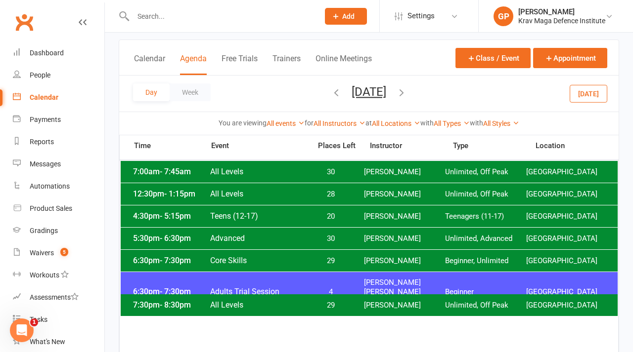
click at [407, 96] on icon "button" at bounding box center [401, 92] width 11 height 11
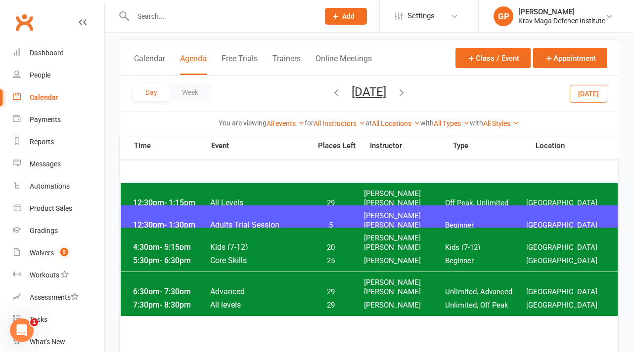
click at [407, 93] on icon "button" at bounding box center [401, 92] width 11 height 11
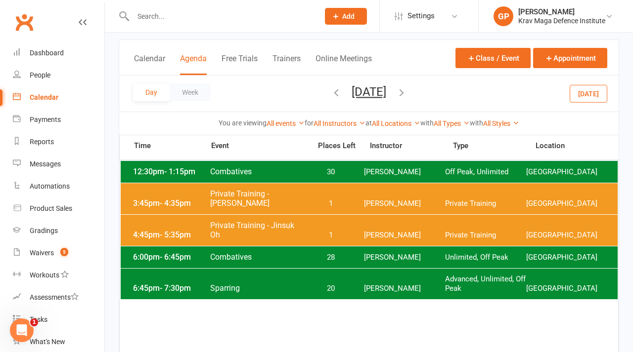
click at [407, 93] on icon "button" at bounding box center [401, 92] width 11 height 11
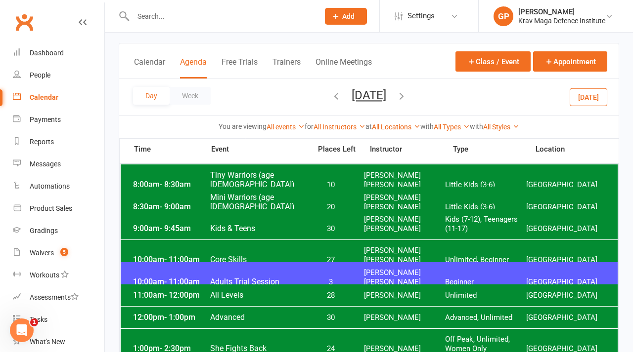
scroll to position [77, 0]
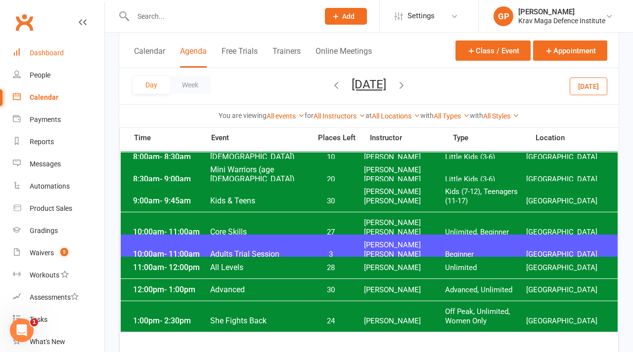
click at [51, 62] on link "Dashboard" at bounding box center [58, 53] width 91 height 22
